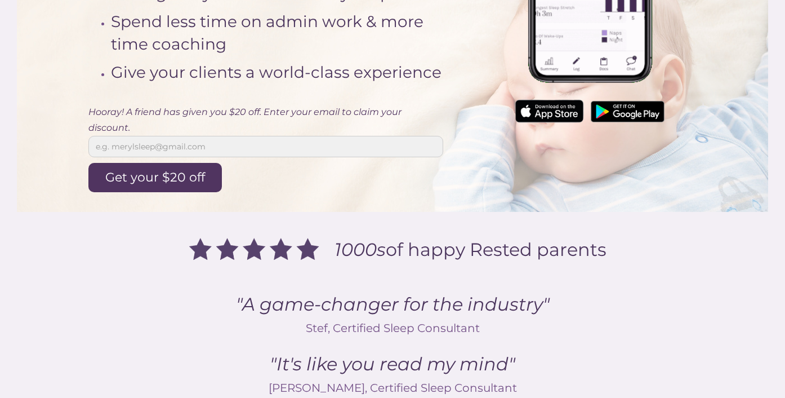
scroll to position [290, 0]
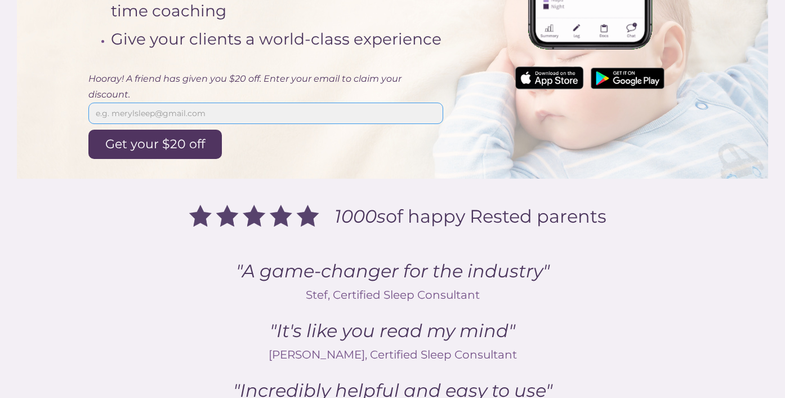
click at [257, 112] on input "Email Form 2" at bounding box center [265, 112] width 355 height 21
type input "Paigesleepconsultancy@gmail.com"
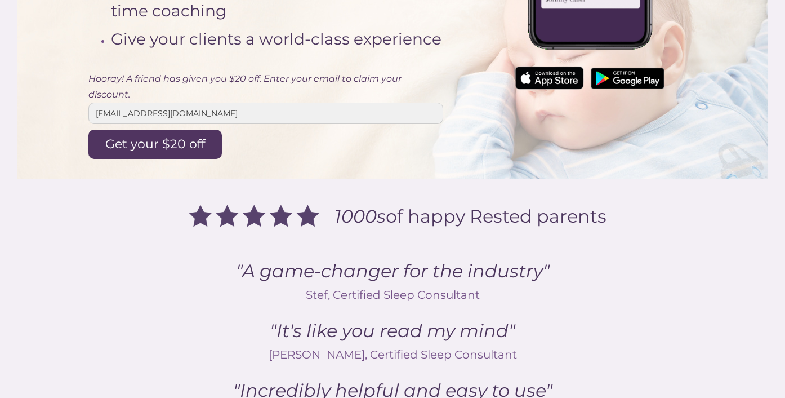
click at [171, 155] on input "Get your $20 off" at bounding box center [154, 144] width 133 height 29
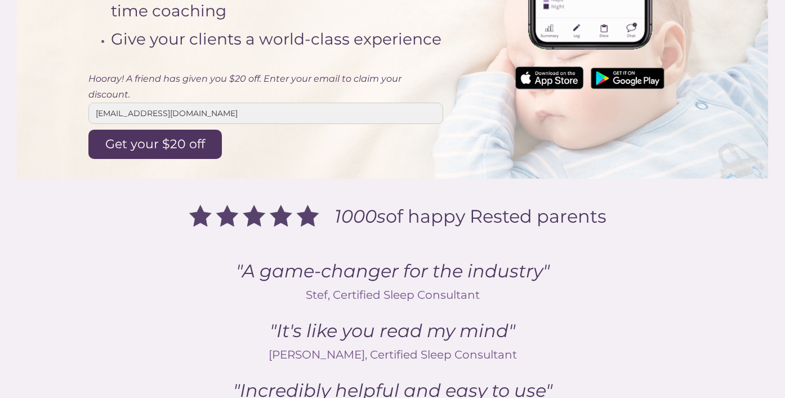
type input "Applying your discount..."
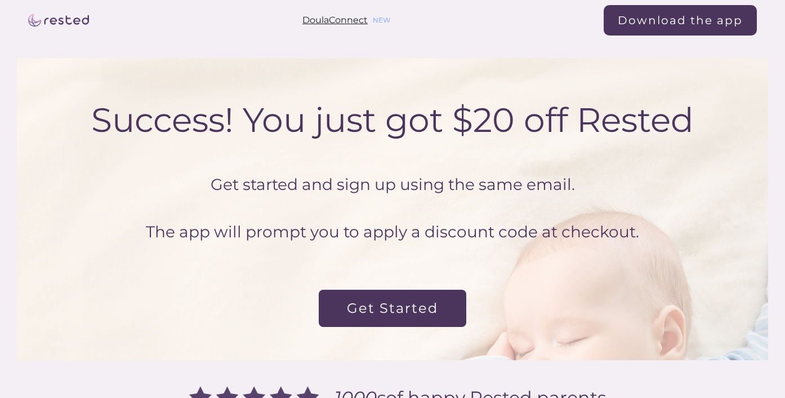
scroll to position [11, 0]
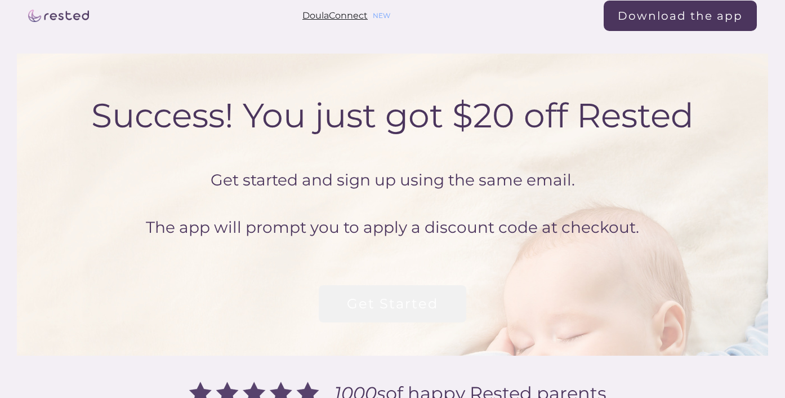
click at [441, 296] on link "Get Started" at bounding box center [393, 303] width 148 height 37
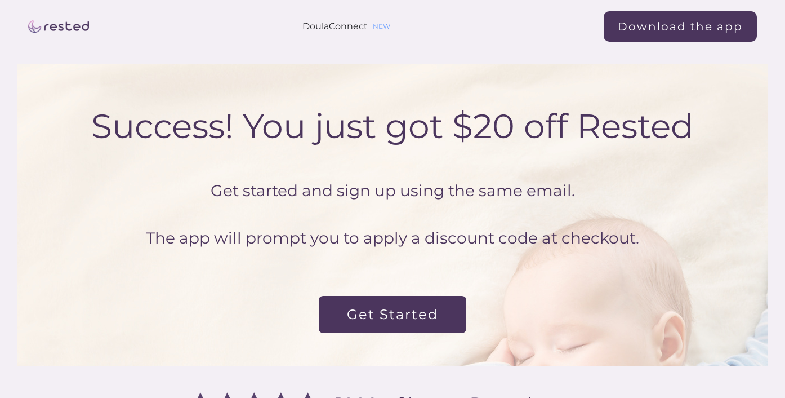
scroll to position [11, 0]
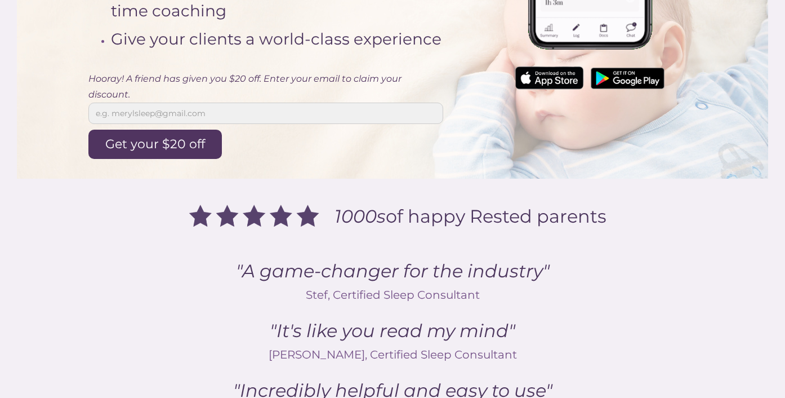
scroll to position [231, 0]
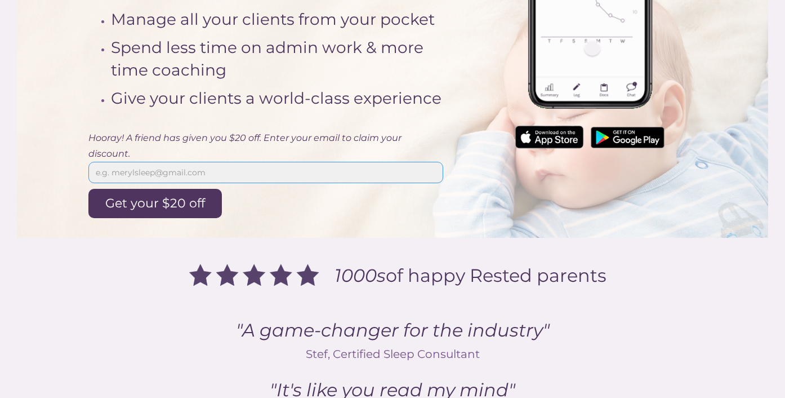
click at [165, 166] on input "Email Form 2" at bounding box center [265, 172] width 355 height 21
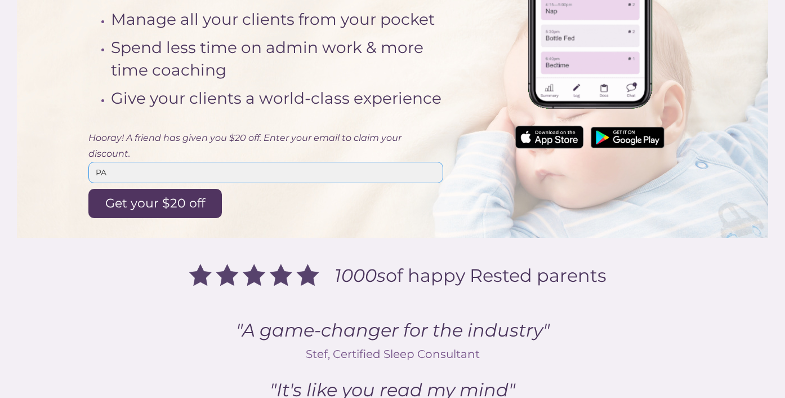
type input "P"
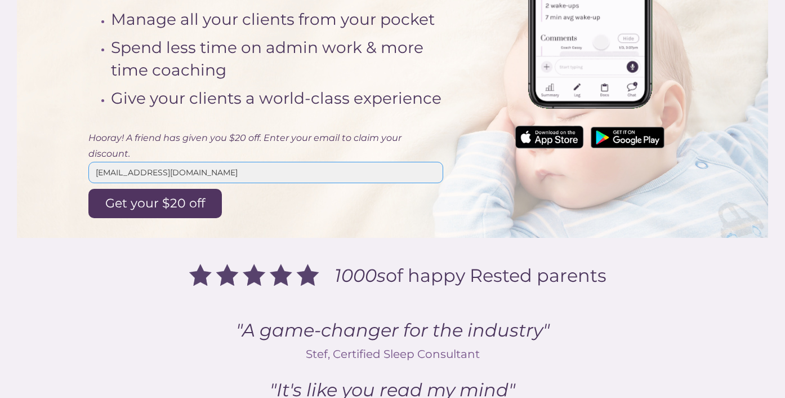
type input "paigesleepconsultany@gmail.com"
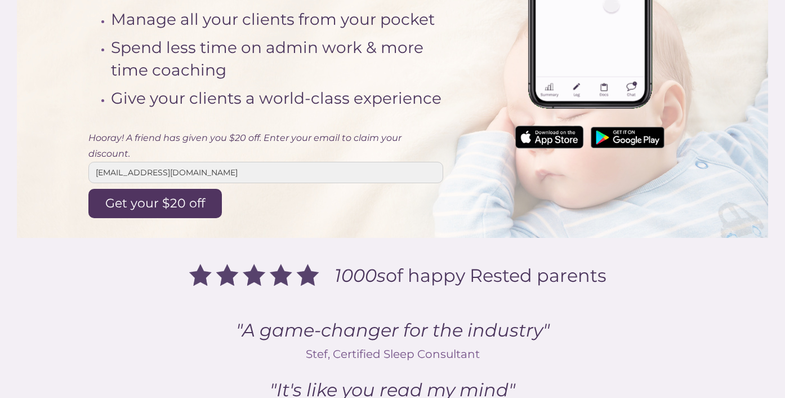
click at [166, 198] on input "Get your $20 off" at bounding box center [154, 203] width 133 height 29
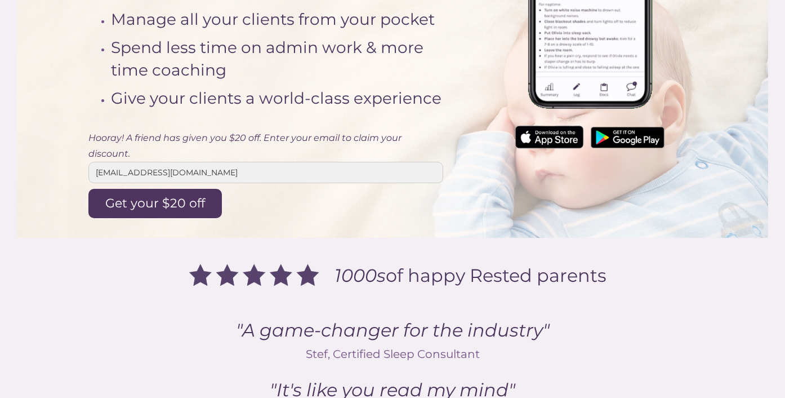
type input "Applying your discount..."
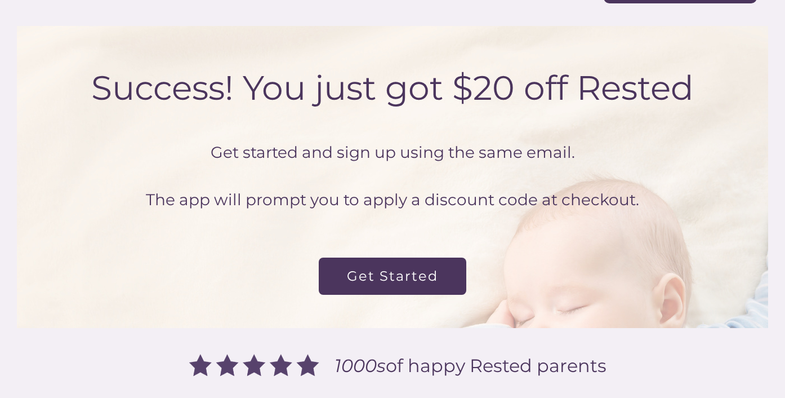
scroll to position [37, 0]
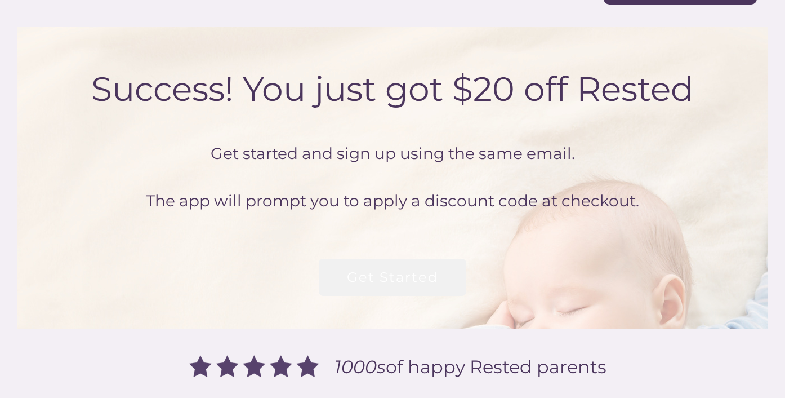
click at [442, 264] on link "Get Started" at bounding box center [393, 276] width 148 height 37
